Goal: Check status: Check status

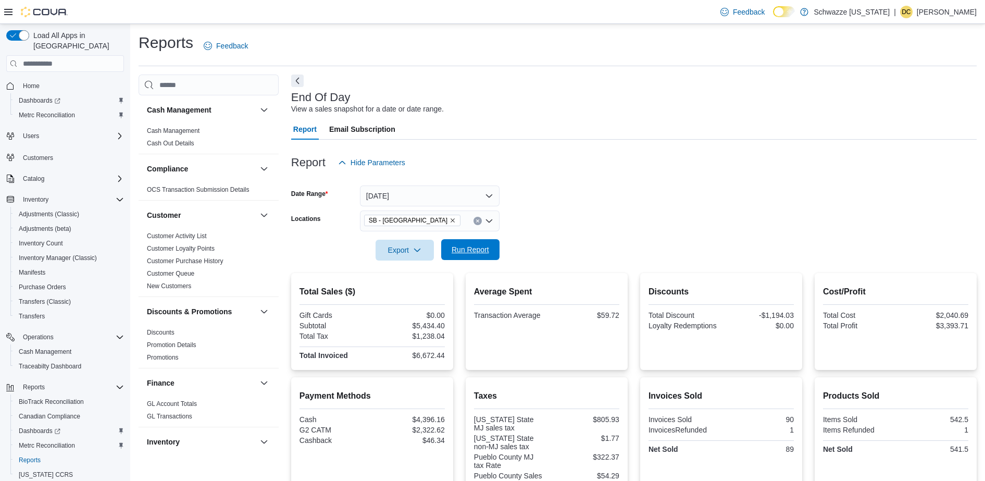
click at [454, 246] on span "Run Report" at bounding box center [471, 249] width 38 height 10
click at [467, 253] on span "Run Report" at bounding box center [471, 249] width 38 height 10
click at [517, 53] on div "Reports Feedback" at bounding box center [558, 45] width 838 height 27
click at [454, 247] on span "Run Report" at bounding box center [471, 249] width 38 height 10
click at [559, 147] on div at bounding box center [633, 146] width 685 height 13
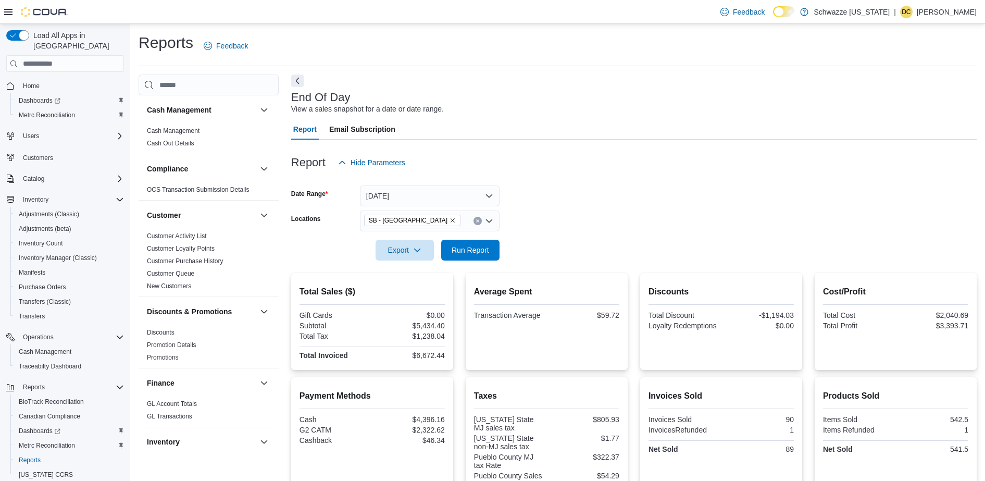
click at [559, 147] on div at bounding box center [633, 146] width 685 height 13
click at [471, 257] on span "Run Report" at bounding box center [470, 249] width 46 height 21
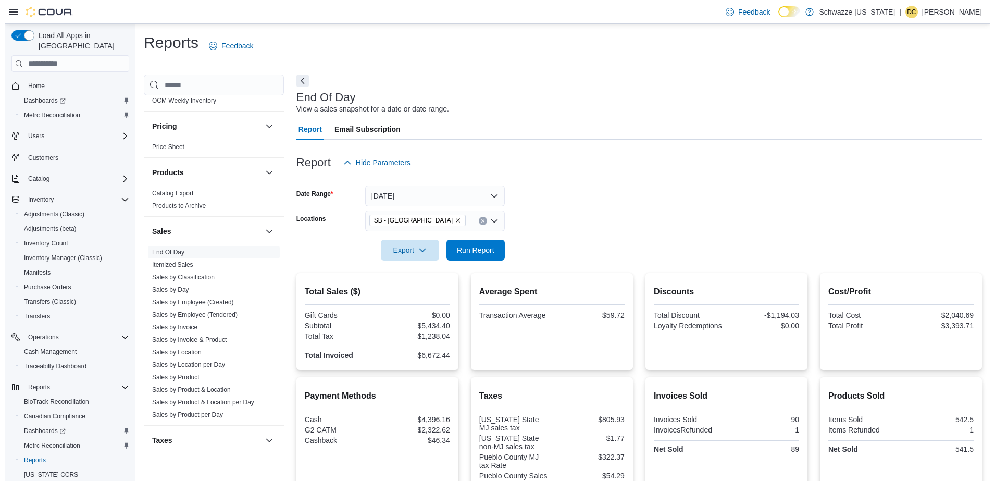
scroll to position [612, 0]
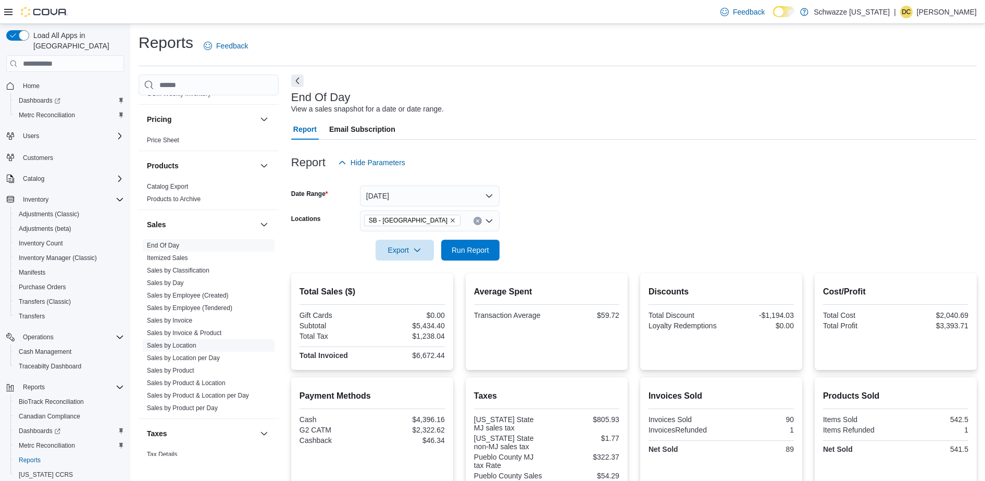
click at [184, 344] on link "Sales by Location" at bounding box center [171, 345] width 49 height 7
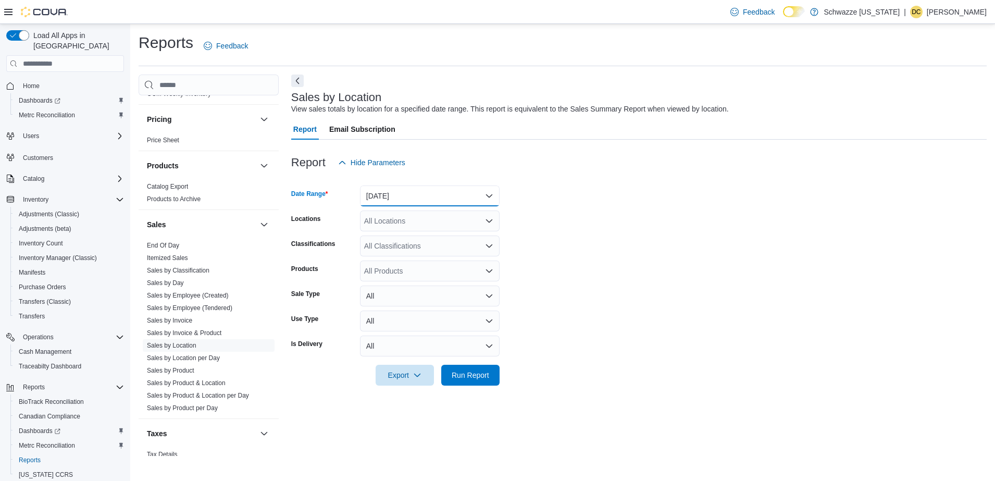
click at [400, 198] on button "Yesterday" at bounding box center [430, 195] width 140 height 21
click at [400, 235] on span "Today" at bounding box center [436, 237] width 119 height 13
click at [418, 222] on div "All Locations" at bounding box center [430, 220] width 140 height 21
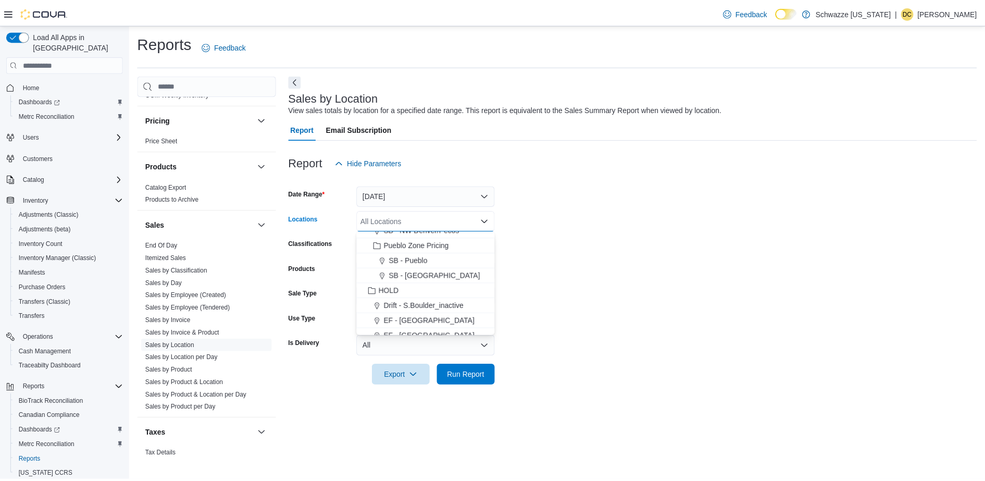
scroll to position [356, 0]
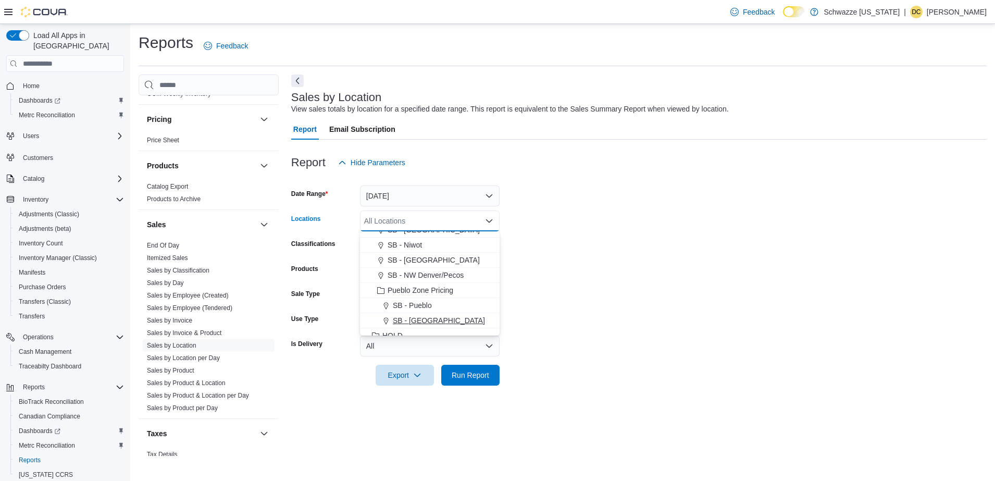
click at [442, 319] on span "SB - [GEOGRAPHIC_DATA]" at bounding box center [439, 320] width 92 height 10
click at [579, 296] on form "Date Range Today Locations SB - Pueblo West Combo box. Selected. SB - Pueblo We…" at bounding box center [638, 279] width 695 height 213
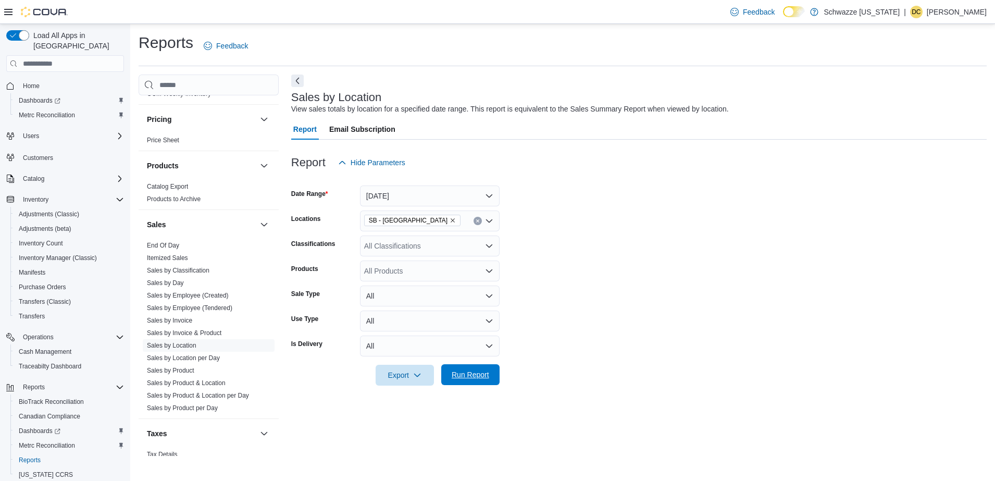
click at [477, 371] on span "Run Report" at bounding box center [471, 374] width 38 height 10
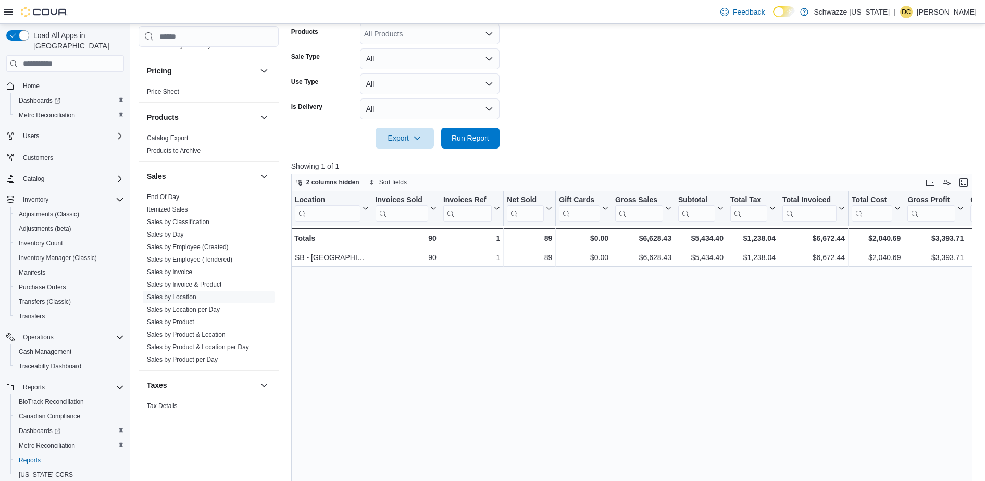
scroll to position [251, 0]
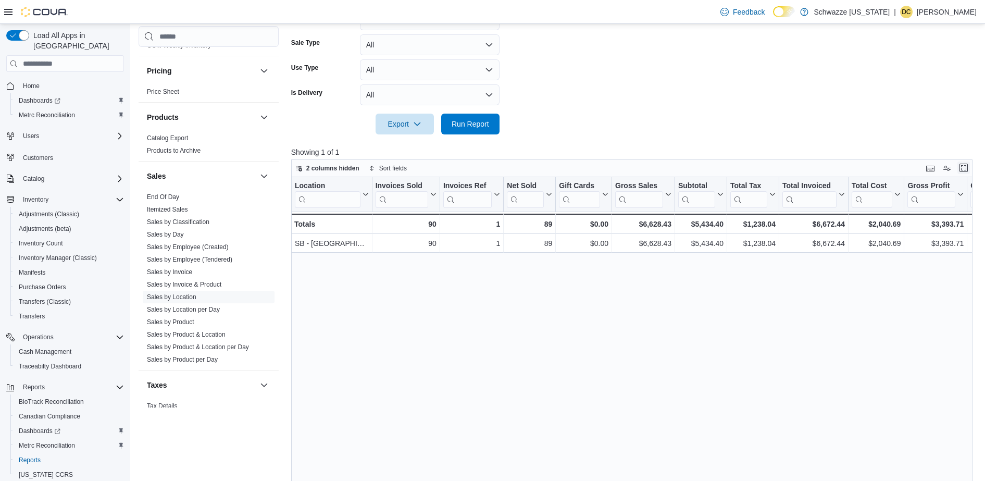
click at [969, 165] on button "Enter fullscreen" at bounding box center [963, 167] width 13 height 13
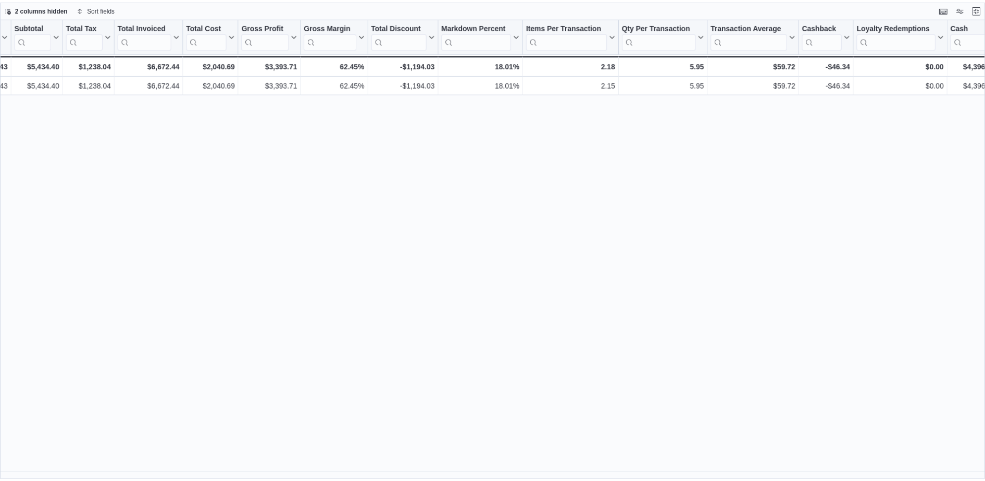
scroll to position [0, 385]
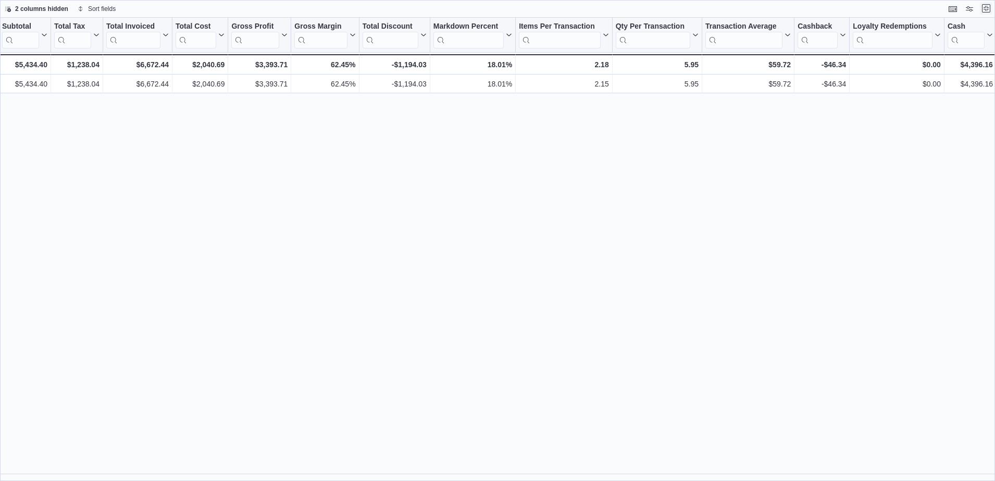
click at [983, 13] on button "Exit fullscreen" at bounding box center [986, 8] width 13 height 13
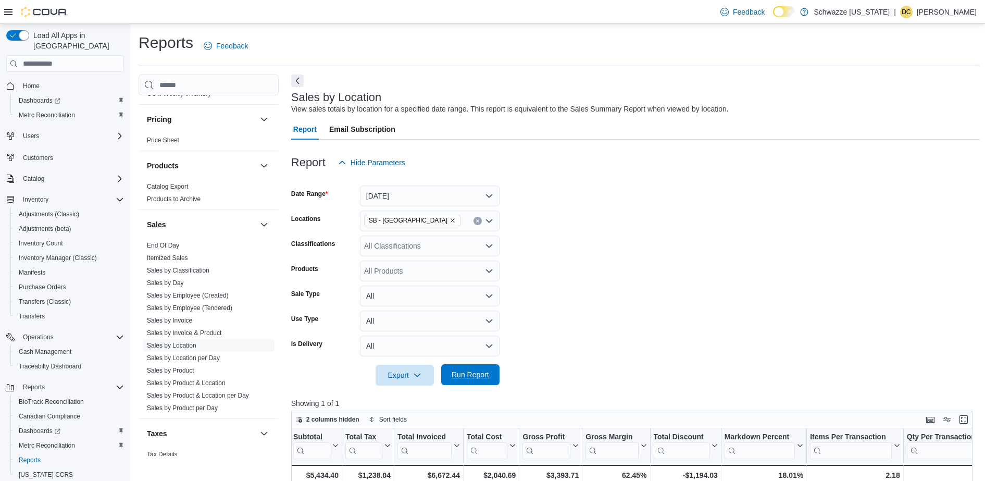
click at [475, 369] on span "Run Report" at bounding box center [470, 374] width 46 height 21
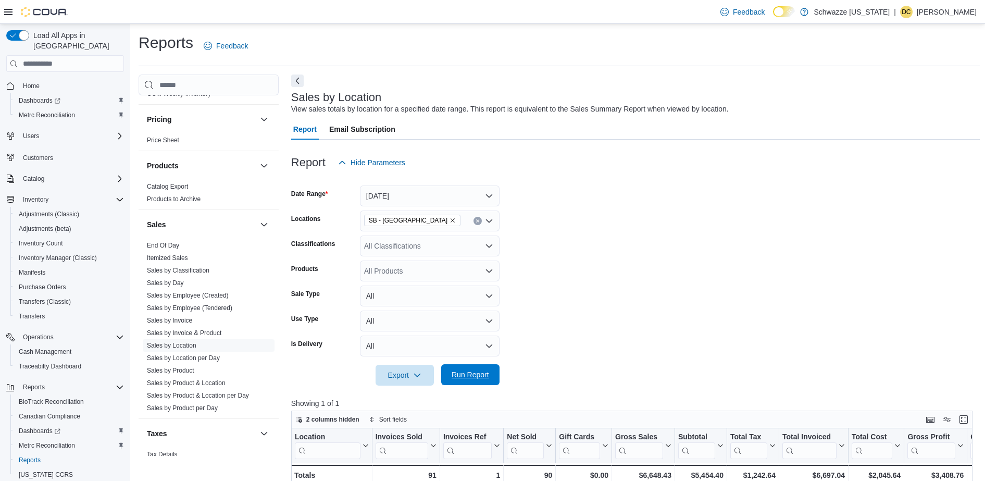
click at [463, 371] on span "Run Report" at bounding box center [471, 374] width 38 height 10
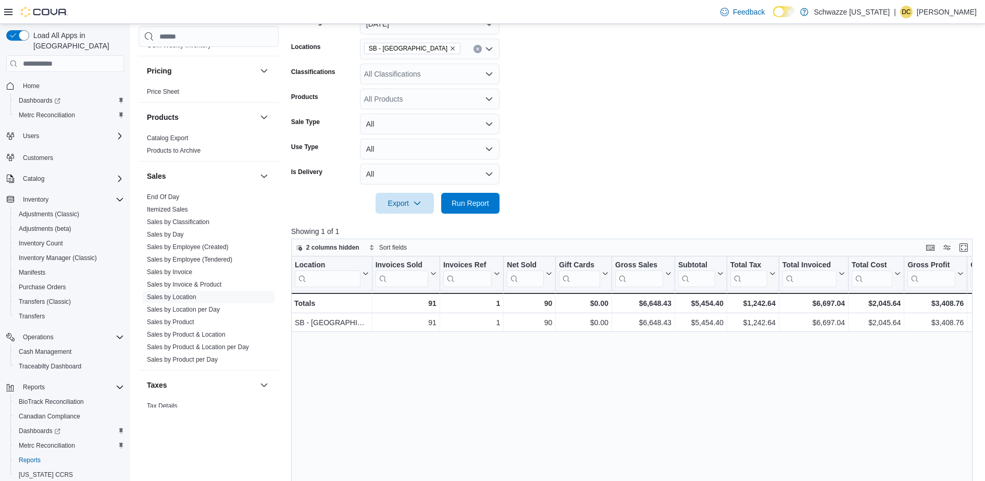
scroll to position [184, 0]
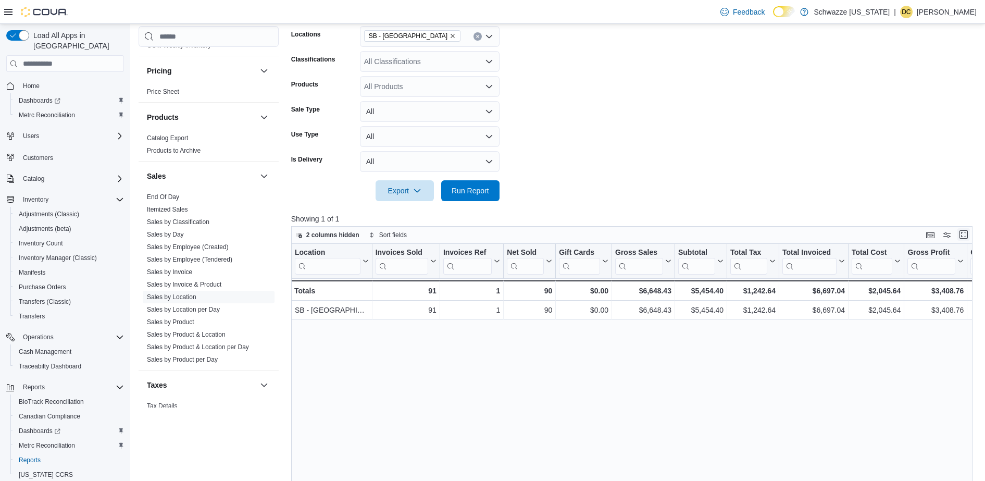
click at [969, 230] on button "Enter fullscreen" at bounding box center [963, 234] width 13 height 13
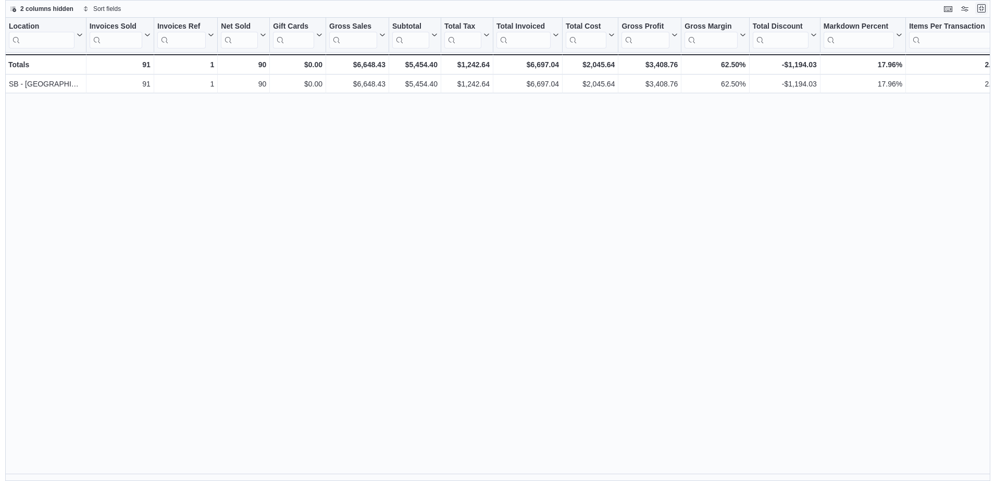
scroll to position [0, 0]
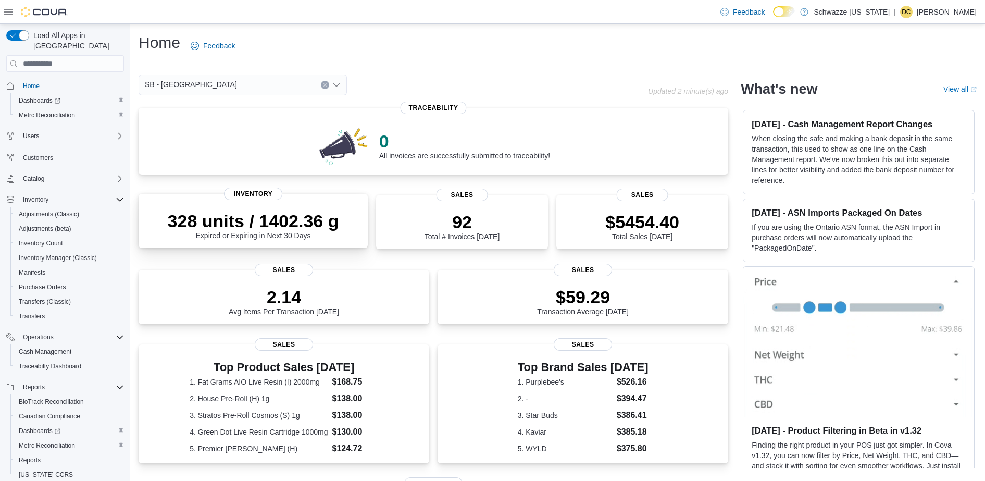
click at [266, 231] on div "328 units / 1402.36 g Expired or Expiring in Next 30 Days" at bounding box center [253, 224] width 171 height 29
